Goal: Navigation & Orientation: Understand site structure

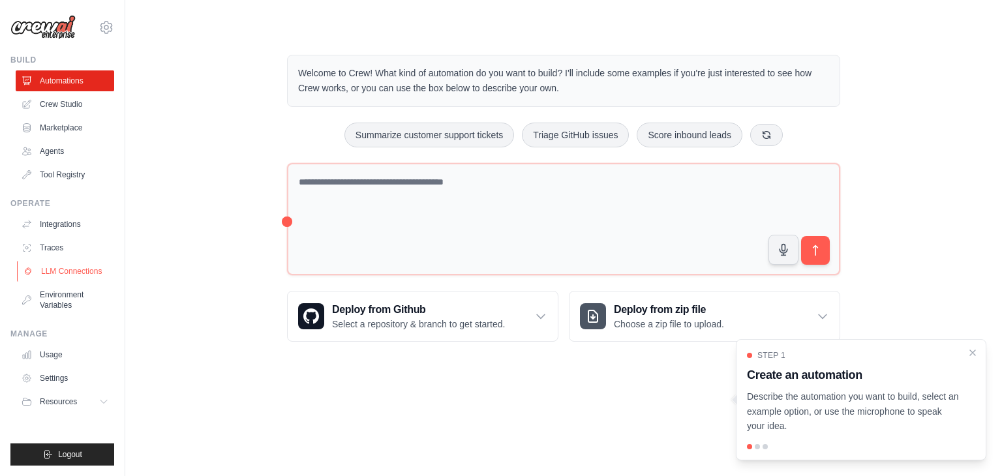
click at [94, 267] on link "LLM Connections" at bounding box center [66, 271] width 99 height 21
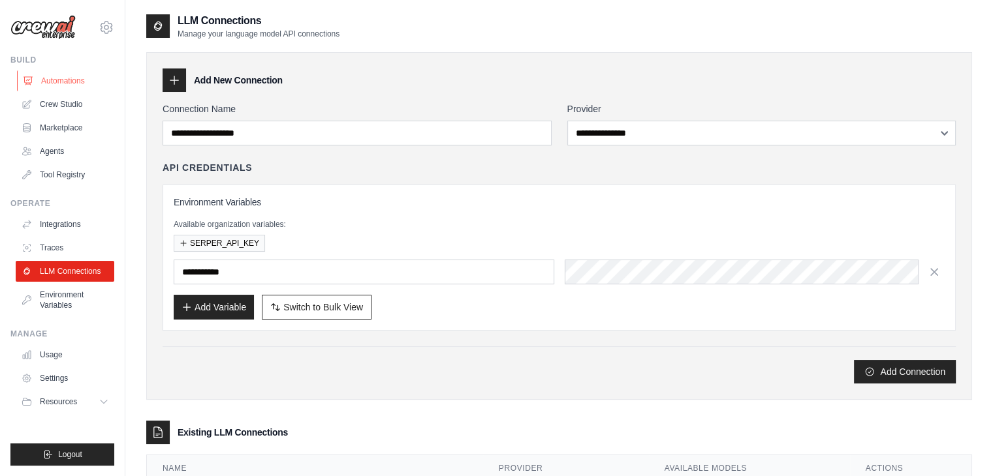
click at [86, 82] on link "Automations" at bounding box center [66, 80] width 99 height 21
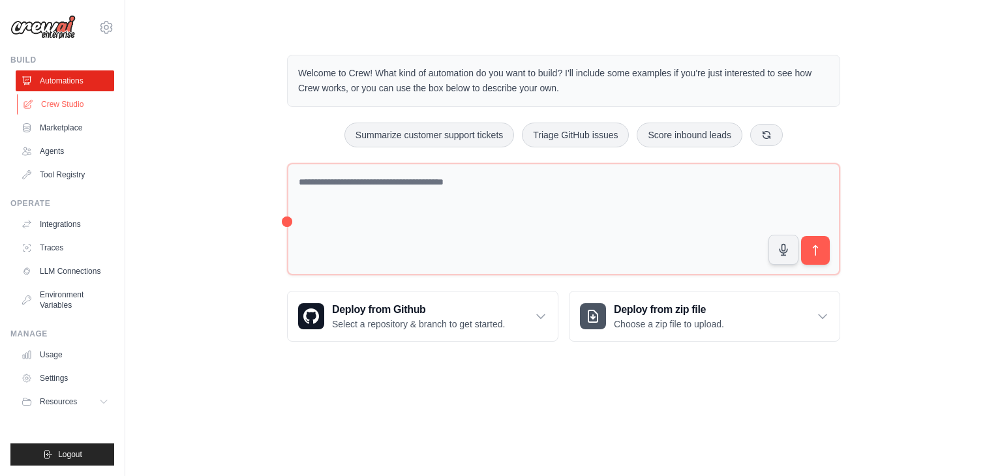
click at [90, 113] on link "Crew Studio" at bounding box center [66, 104] width 99 height 21
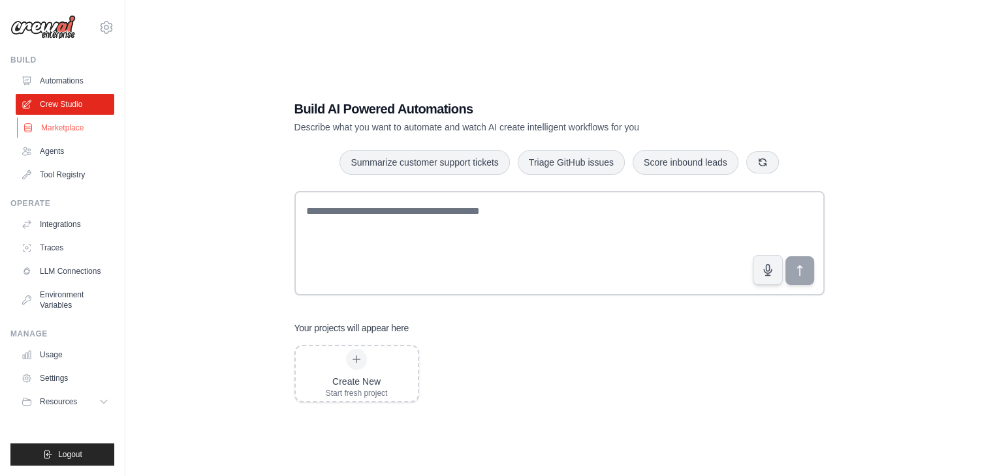
click at [90, 128] on link "Marketplace" at bounding box center [66, 127] width 99 height 21
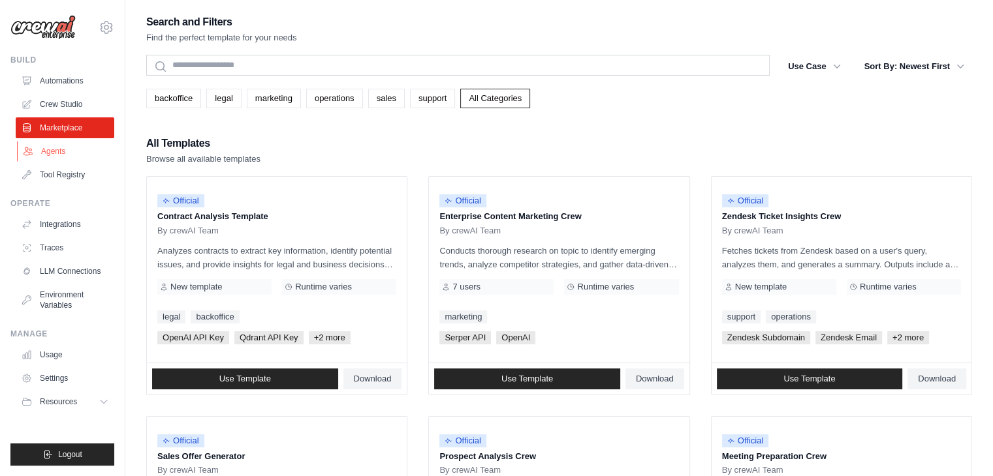
click at [89, 146] on link "Agents" at bounding box center [66, 151] width 99 height 21
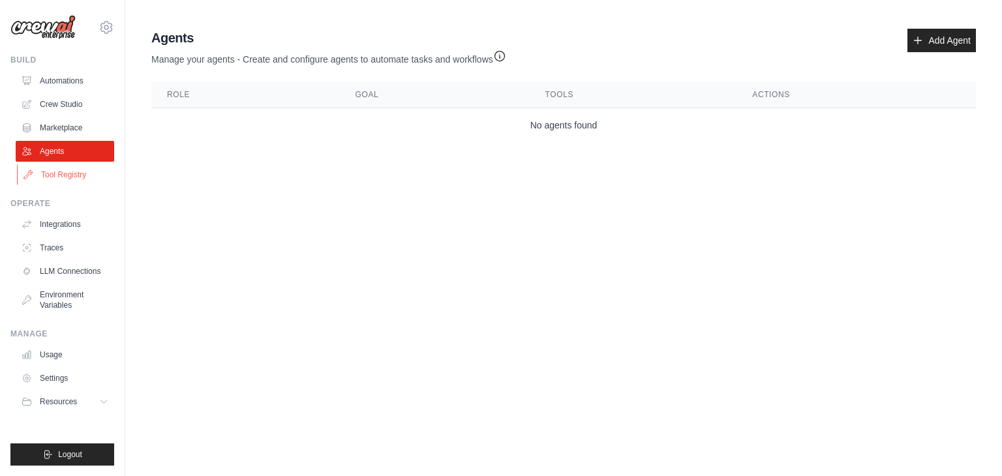
click at [89, 167] on link "Tool Registry" at bounding box center [66, 174] width 99 height 21
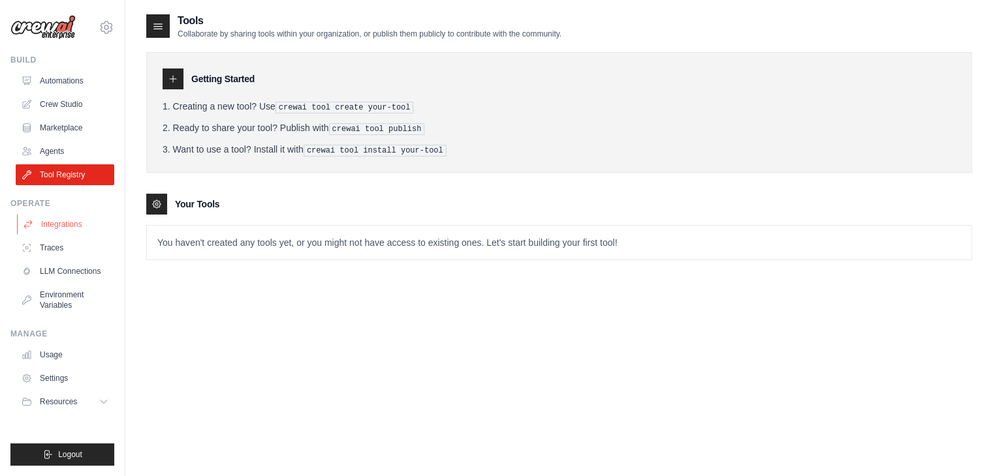
click at [82, 230] on link "Integrations" at bounding box center [66, 224] width 99 height 21
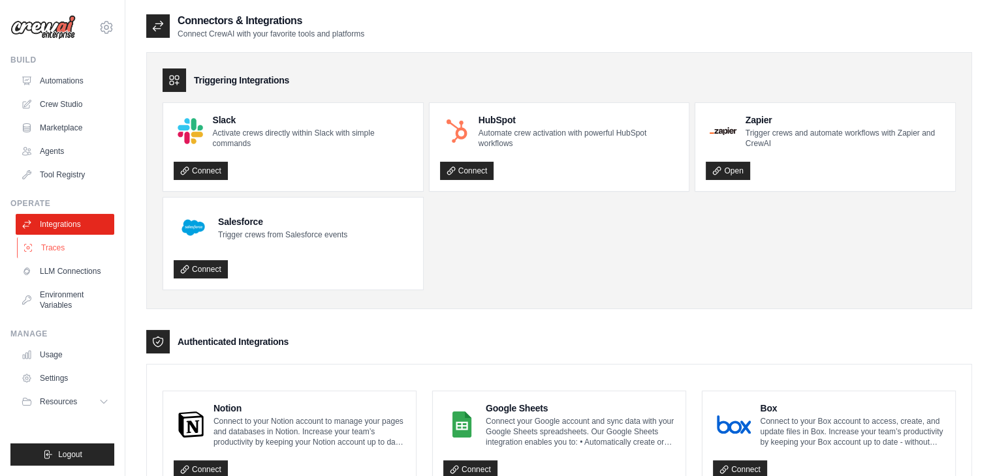
click at [80, 254] on link "Traces" at bounding box center [66, 248] width 99 height 21
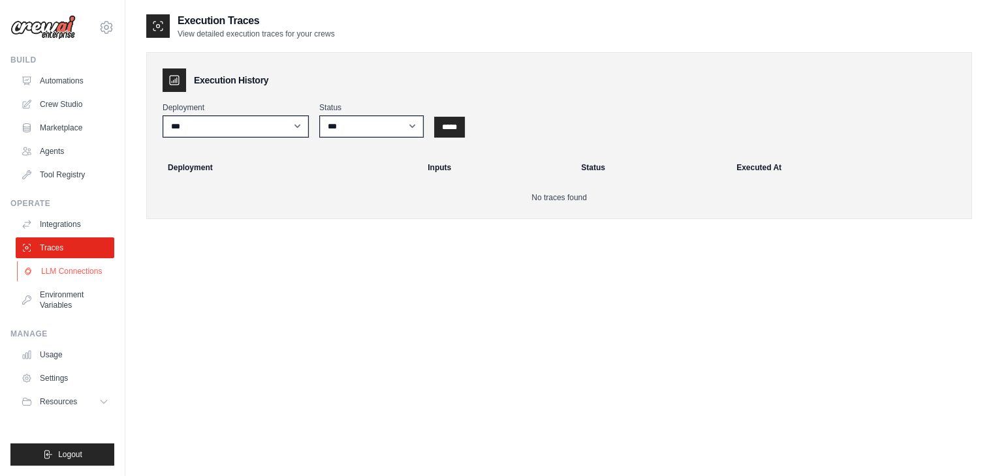
click at [79, 278] on link "LLM Connections" at bounding box center [66, 271] width 99 height 21
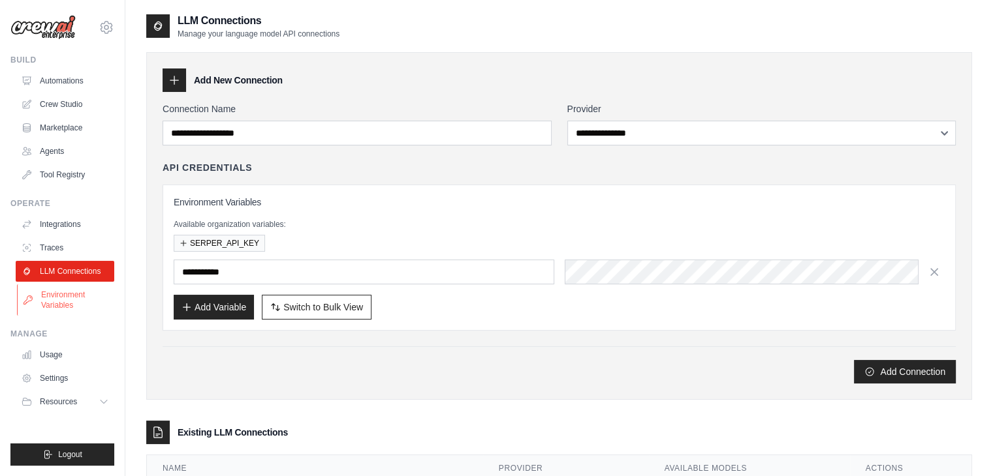
click at [78, 294] on link "Environment Variables" at bounding box center [66, 300] width 99 height 31
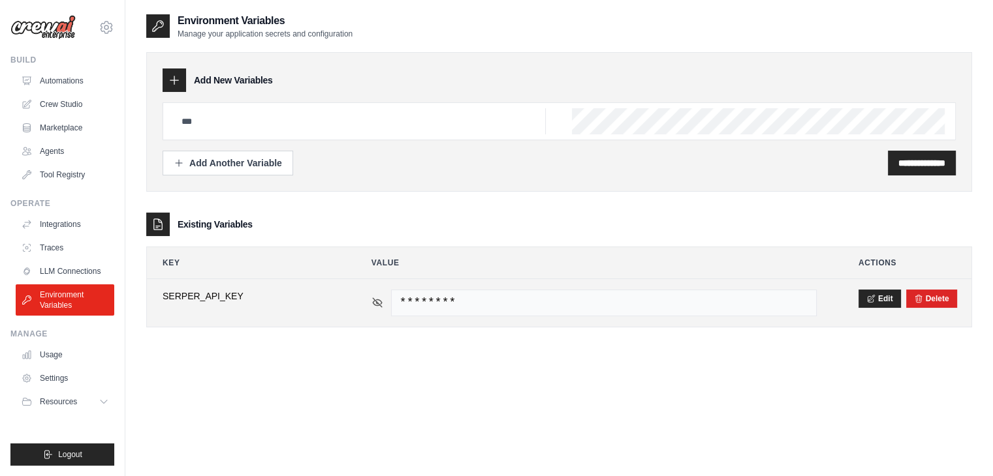
click at [379, 302] on icon at bounding box center [377, 303] width 12 height 12
click at [371, 301] on icon at bounding box center [377, 303] width 12 height 12
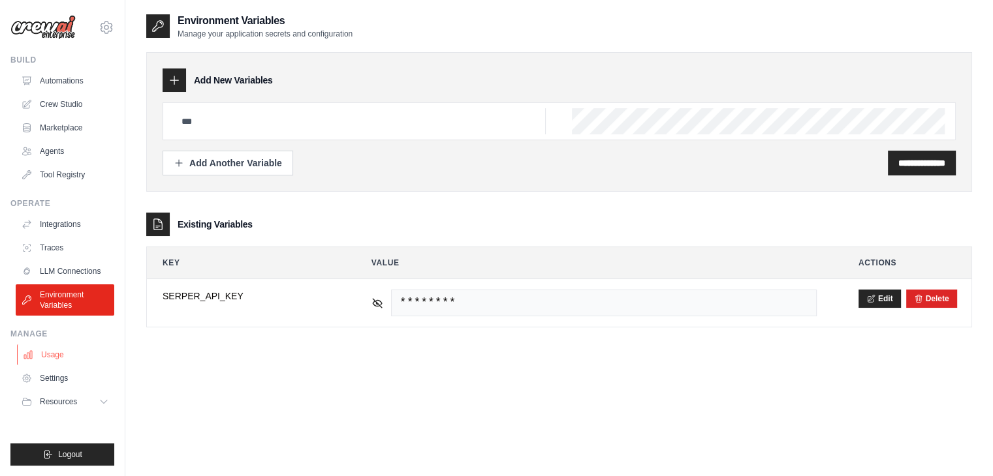
click at [80, 356] on link "Usage" at bounding box center [66, 355] width 99 height 21
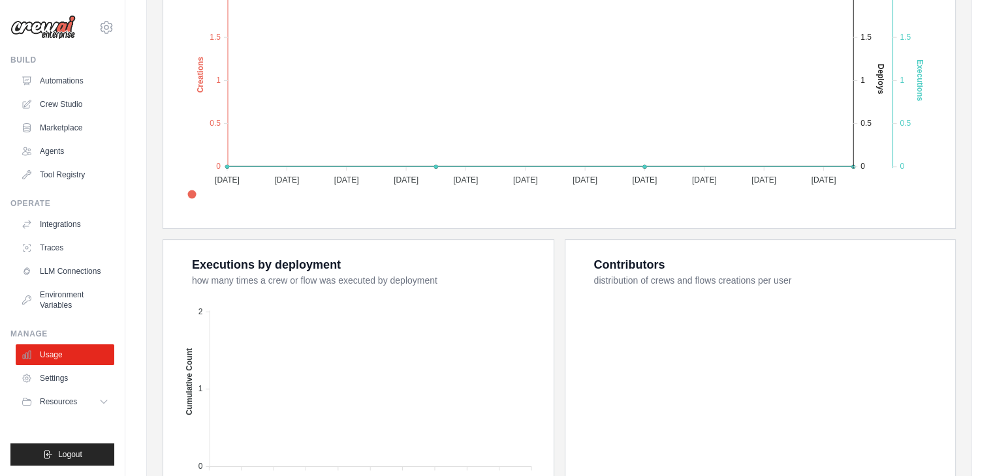
scroll to position [326, 0]
